Goal: Task Accomplishment & Management: Manage account settings

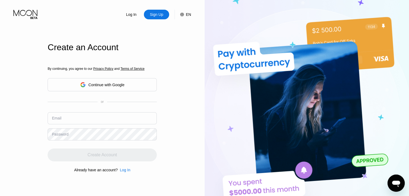
click at [96, 120] on input "text" at bounding box center [102, 118] width 109 height 12
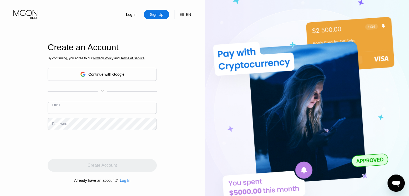
paste input "[EMAIL_ADDRESS][DOMAIN_NAME]"
type input "[EMAIL_ADDRESS][DOMAIN_NAME]"
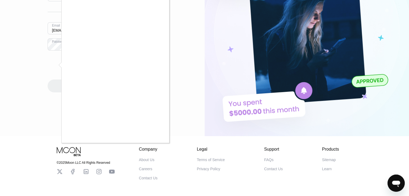
scroll to position [89, 0]
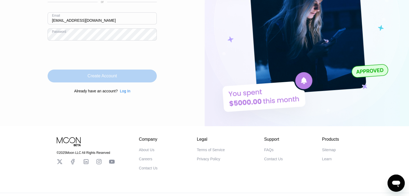
click at [99, 74] on div "Create Account" at bounding box center [102, 75] width 29 height 5
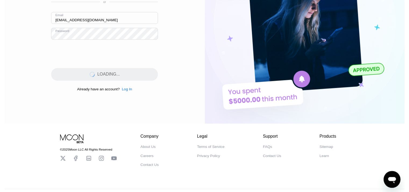
scroll to position [0, 0]
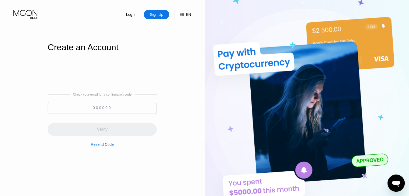
click at [109, 108] on input at bounding box center [102, 108] width 109 height 12
paste input "242875"
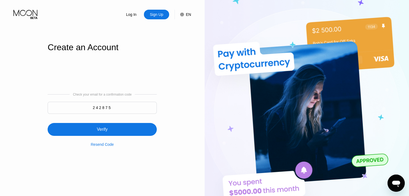
type input "242875"
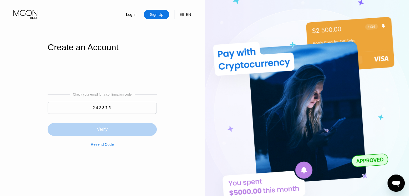
click at [141, 131] on div "Verify" at bounding box center [102, 129] width 109 height 13
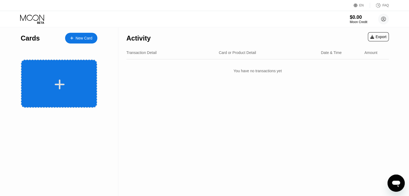
click at [82, 85] on div at bounding box center [59, 84] width 67 height 12
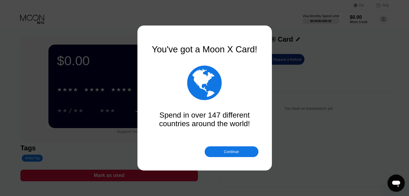
click at [231, 151] on div "Continue" at bounding box center [231, 152] width 15 height 4
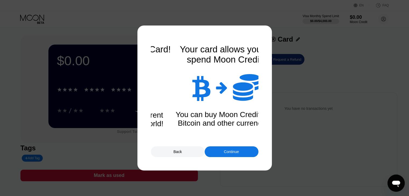
click at [230, 150] on div "Continue" at bounding box center [231, 152] width 15 height 4
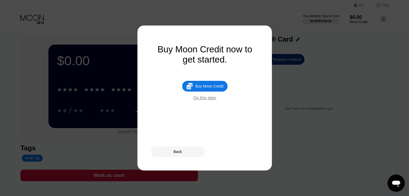
click at [213, 101] on div "Do this later" at bounding box center [204, 98] width 23 height 5
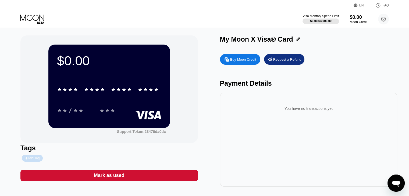
click at [28, 158] on div "Add Tag" at bounding box center [32, 158] width 15 height 4
type input "htet [PERSON_NAME]"
click at [69, 159] on icon at bounding box center [70, 158] width 3 height 3
click at [383, 20] on circle at bounding box center [383, 19] width 11 height 11
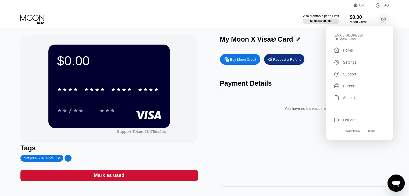
click at [349, 118] on div "Log out" at bounding box center [349, 120] width 13 height 4
